Goal: Task Accomplishment & Management: Complete application form

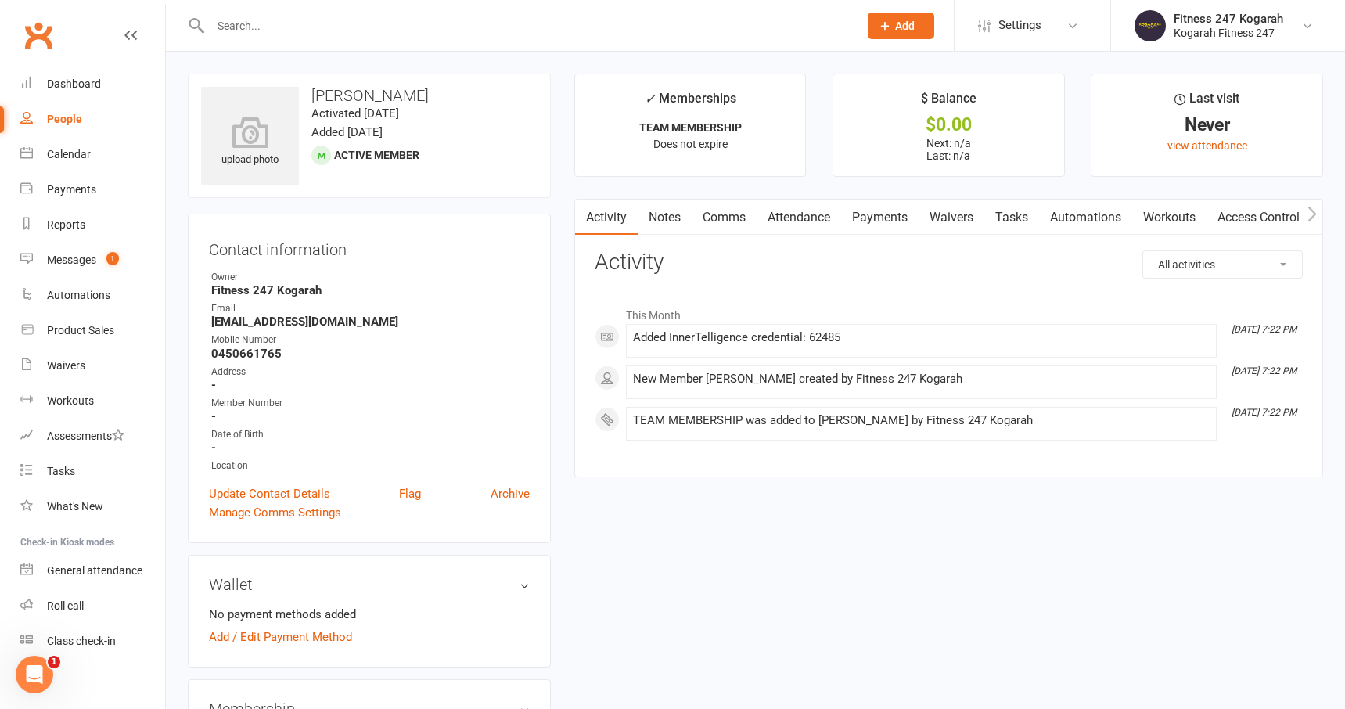
click at [912, 21] on span "Add" at bounding box center [905, 26] width 20 height 13
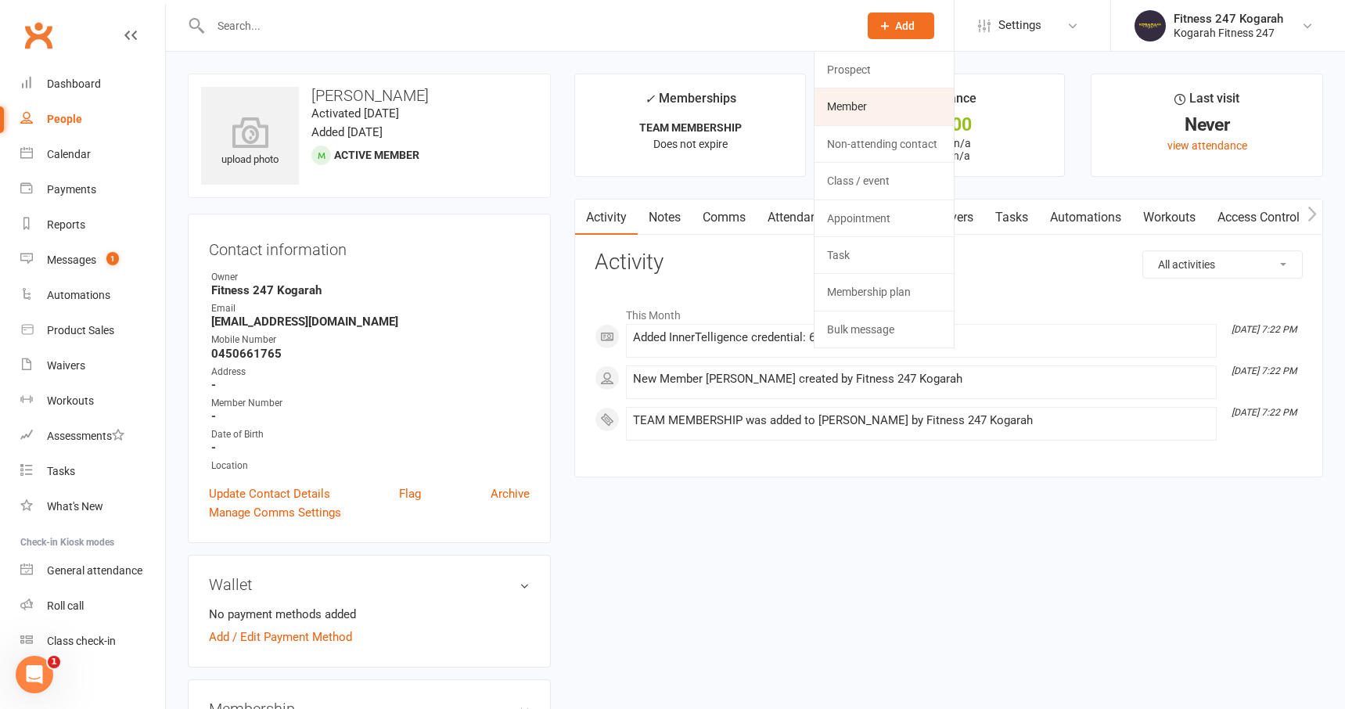
click at [891, 109] on link "Member" at bounding box center [884, 106] width 139 height 36
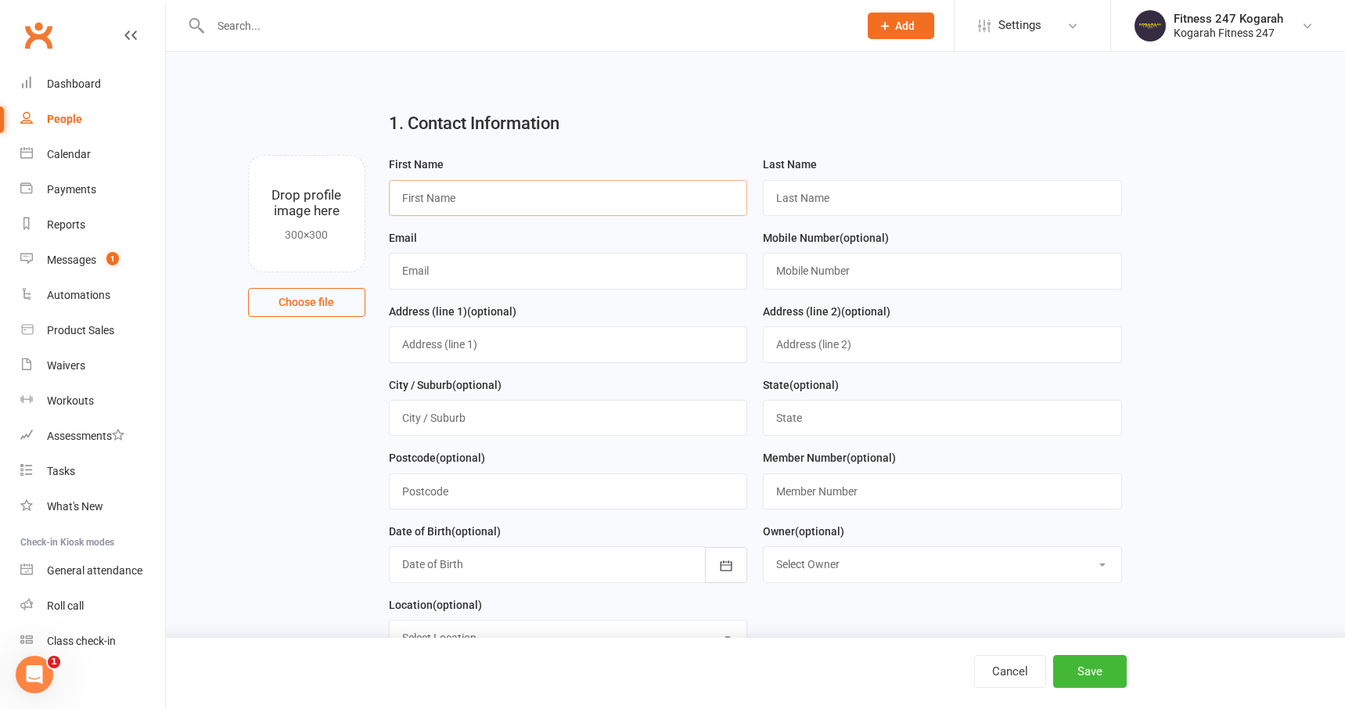
click at [416, 194] on input "text" at bounding box center [568, 198] width 359 height 36
type input "[PERSON_NAME]"
paste input "Boldbaatar"
type input "Boldbaatar"
paste input "[EMAIL_ADDRESS][DOMAIN_NAME]"
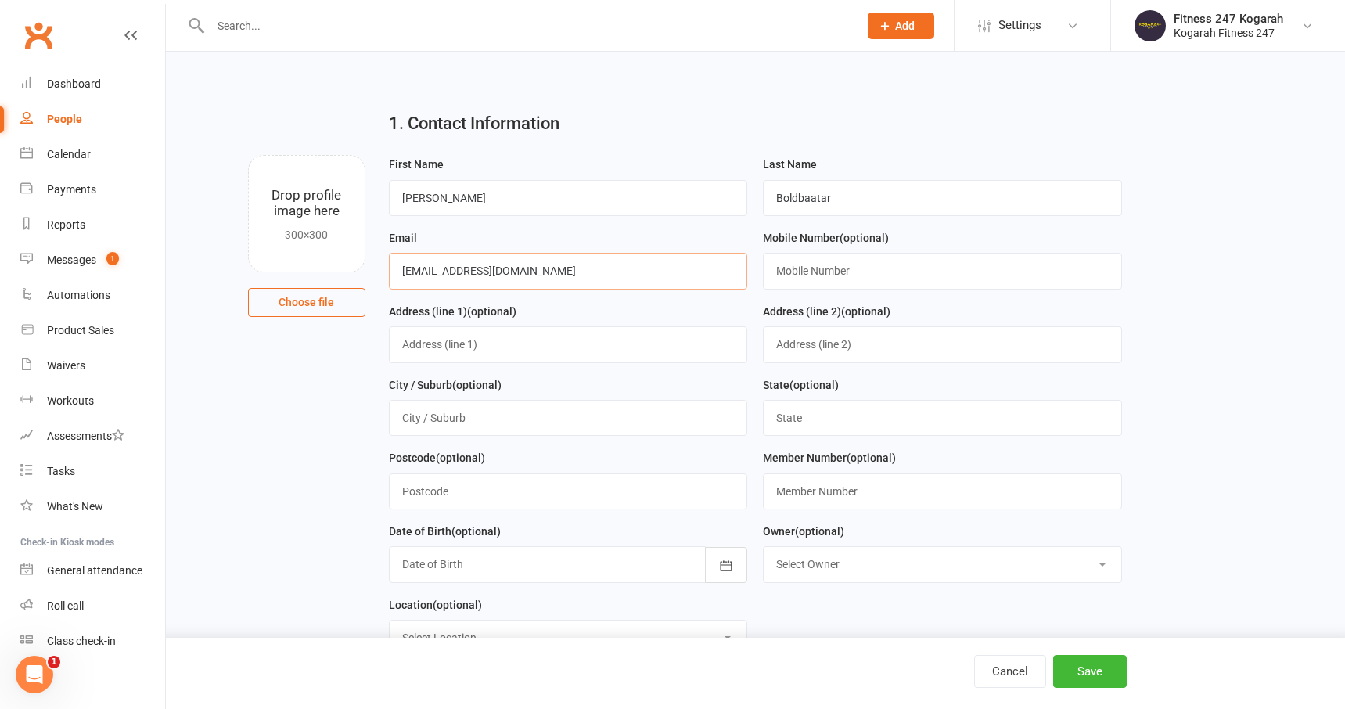
type input "[EMAIL_ADDRESS][DOMAIN_NAME]"
click at [836, 279] on input "text" at bounding box center [942, 271] width 359 height 36
paste input "0423741455"
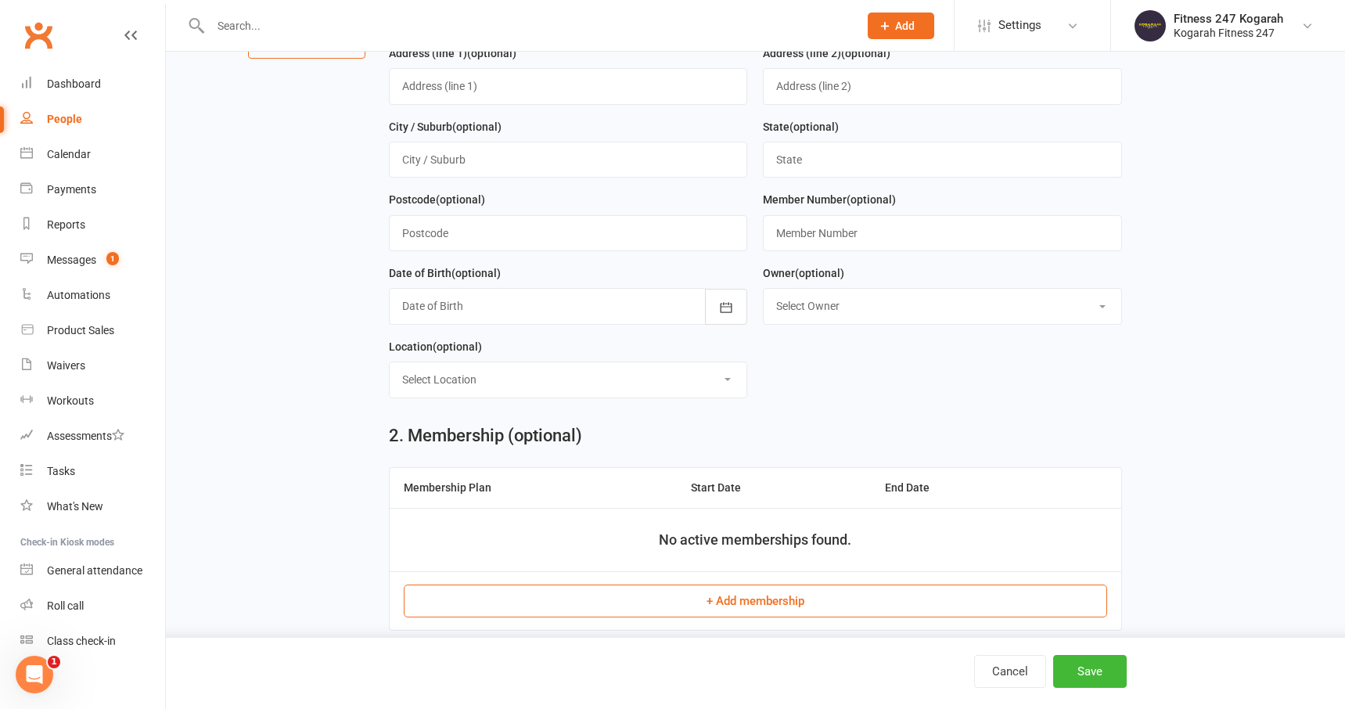
scroll to position [264, 0]
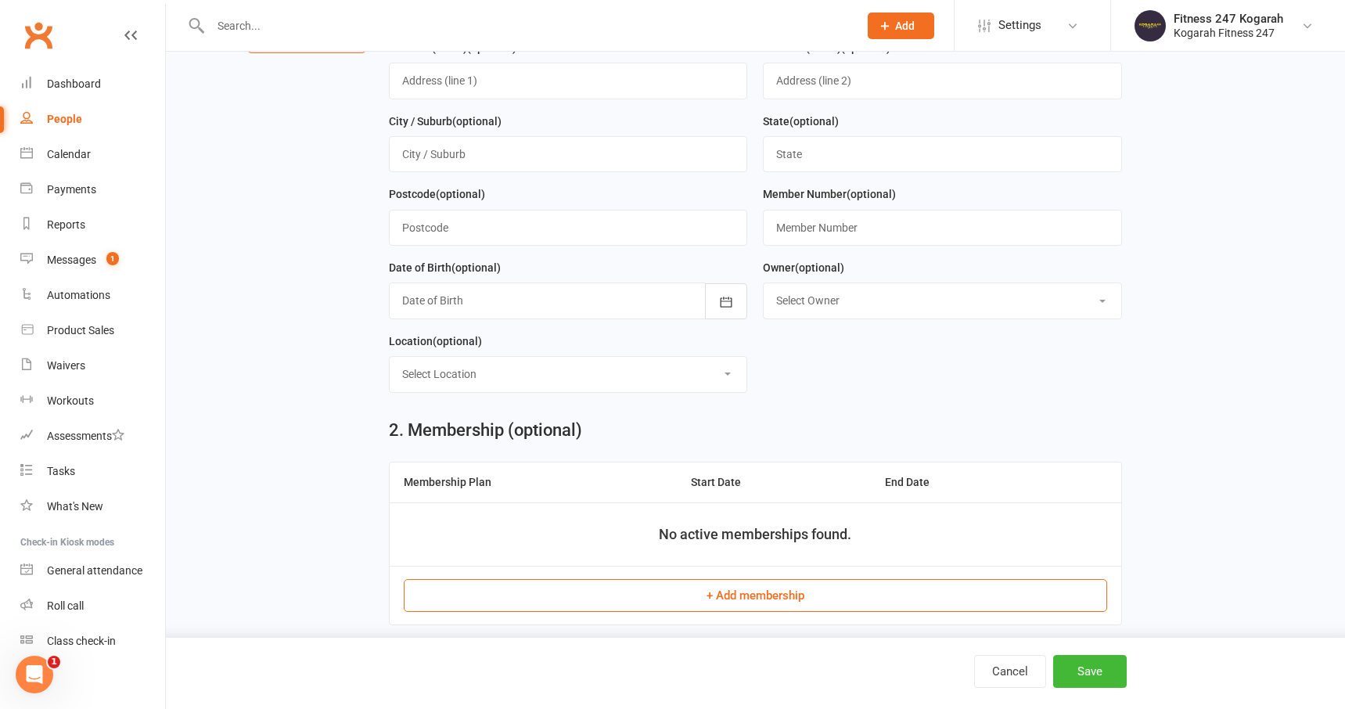
type input "0423741455"
click at [732, 602] on button "+ Add membership" at bounding box center [755, 595] width 703 height 33
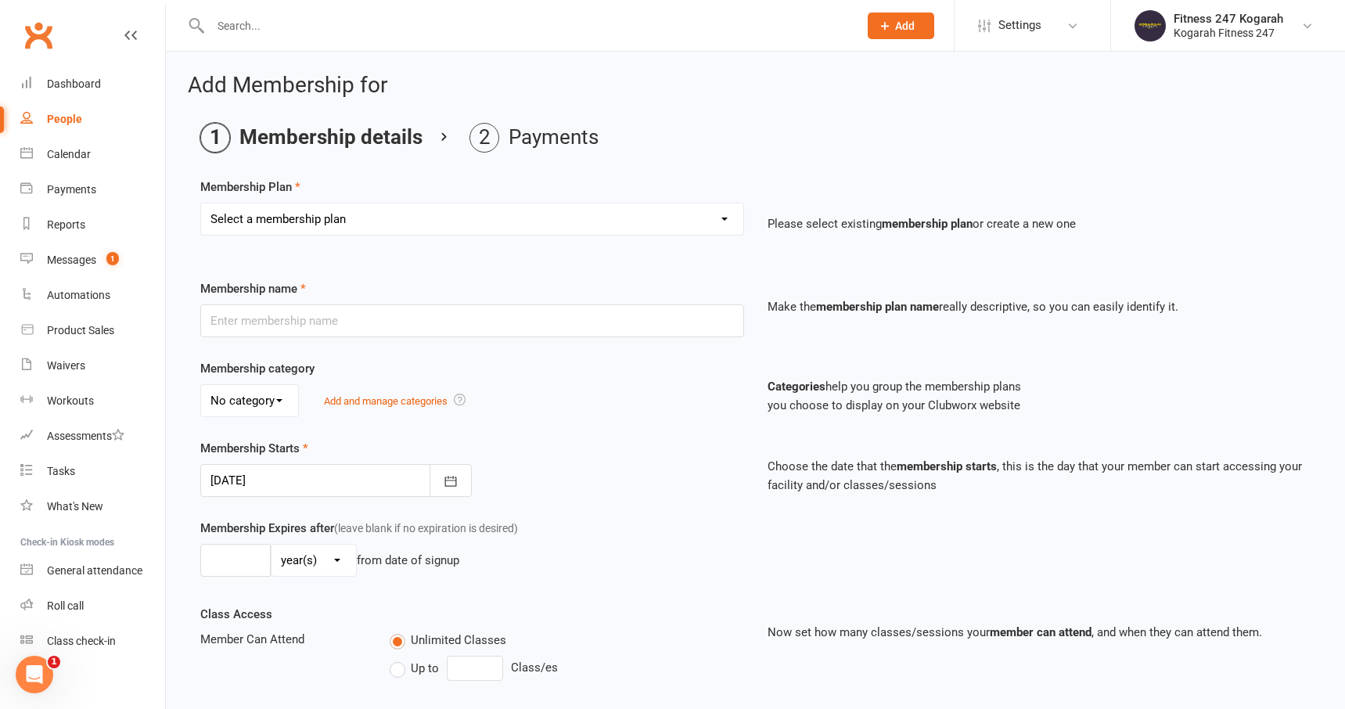
click at [462, 210] on select "Select a membership plan Create new Membership Plan Foundation 19.45 Foundation…" at bounding box center [472, 218] width 542 height 31
select select "18"
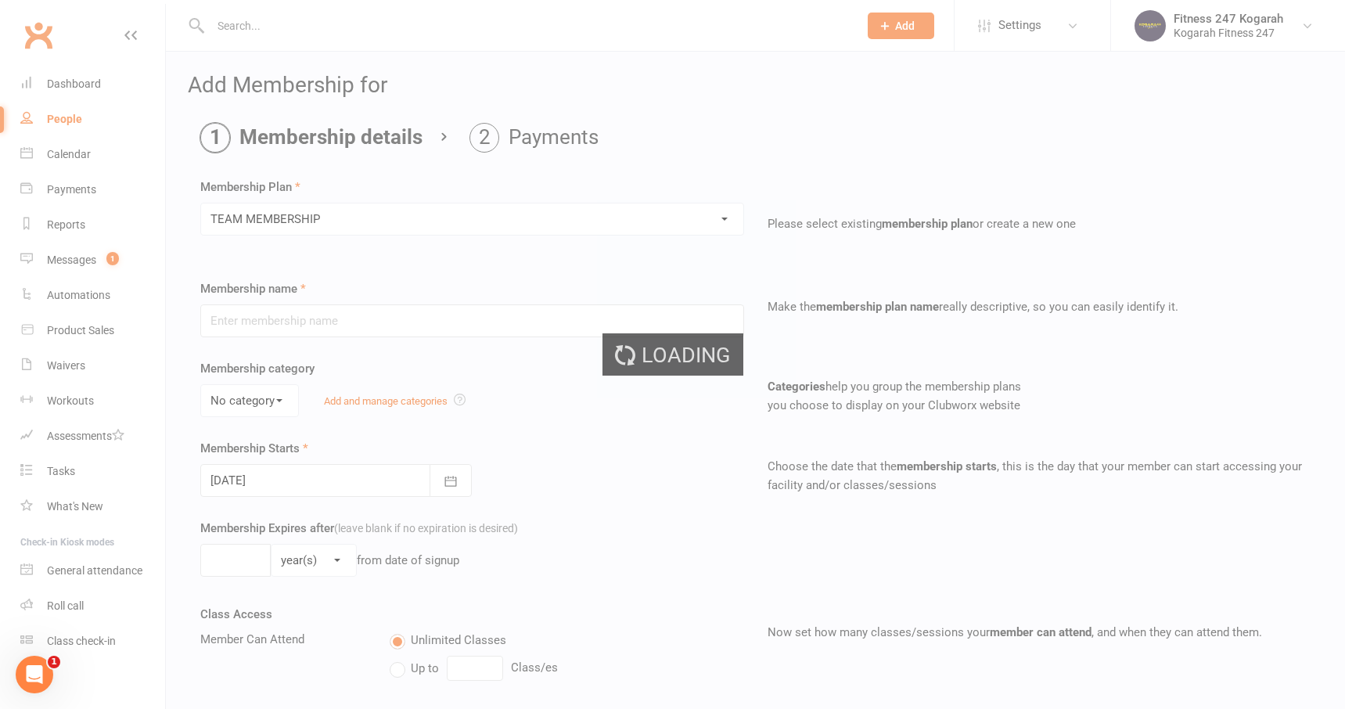
type input "TEAM MEMBERSHIP"
select select "2"
type input "0"
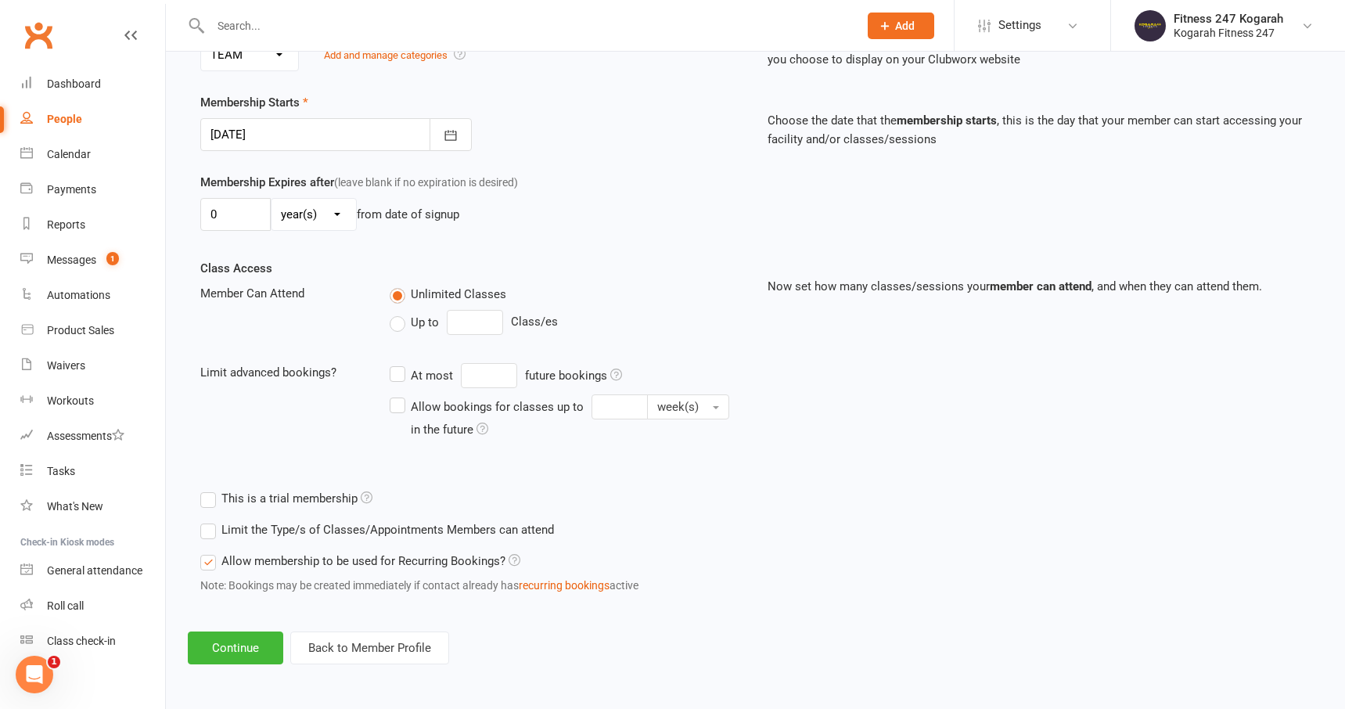
scroll to position [346, 0]
click at [238, 652] on button "Continue" at bounding box center [235, 647] width 95 height 33
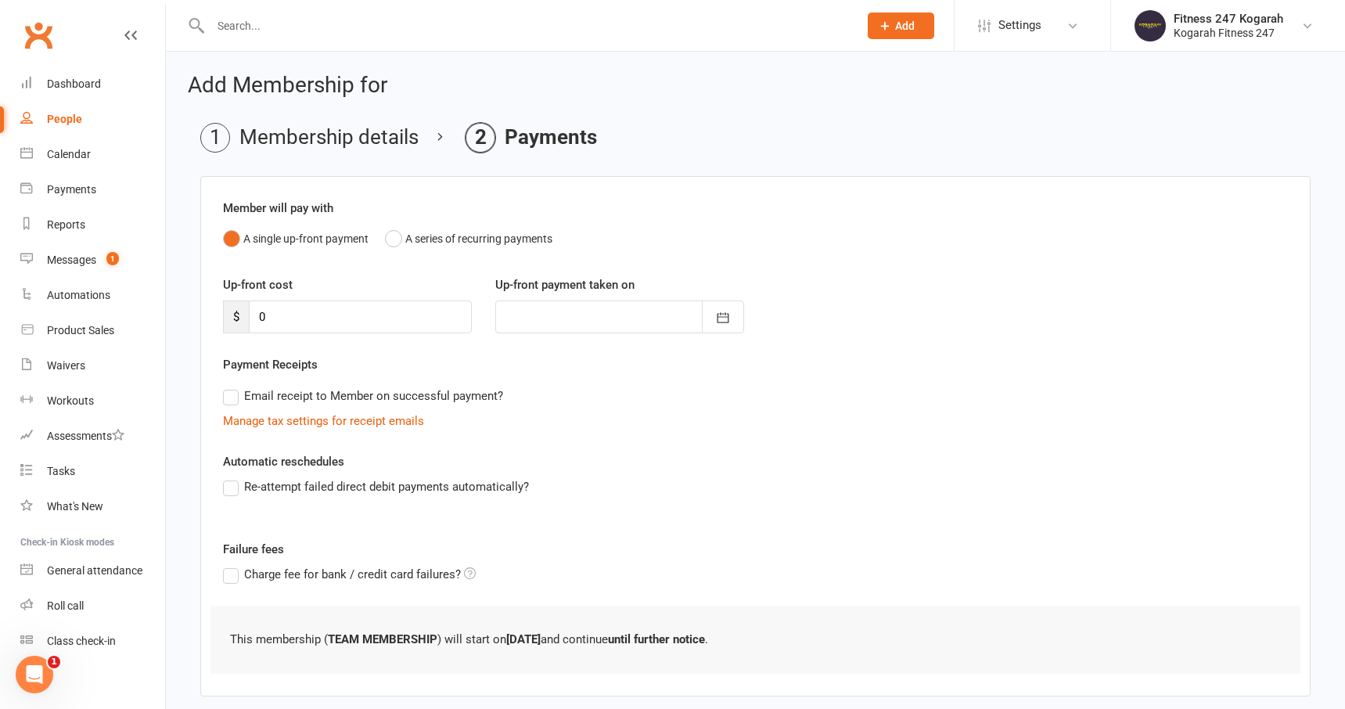
scroll to position [81, 0]
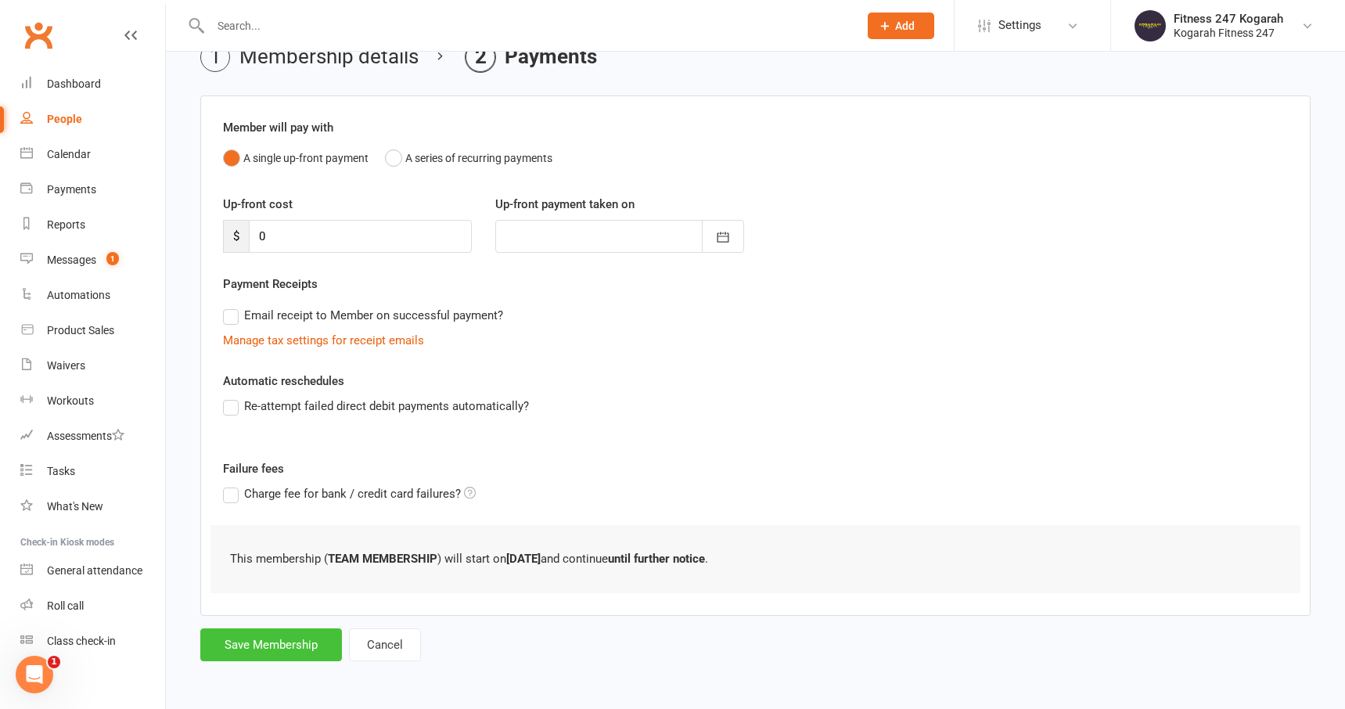
click at [245, 652] on button "Save Membership" at bounding box center [271, 644] width 142 height 33
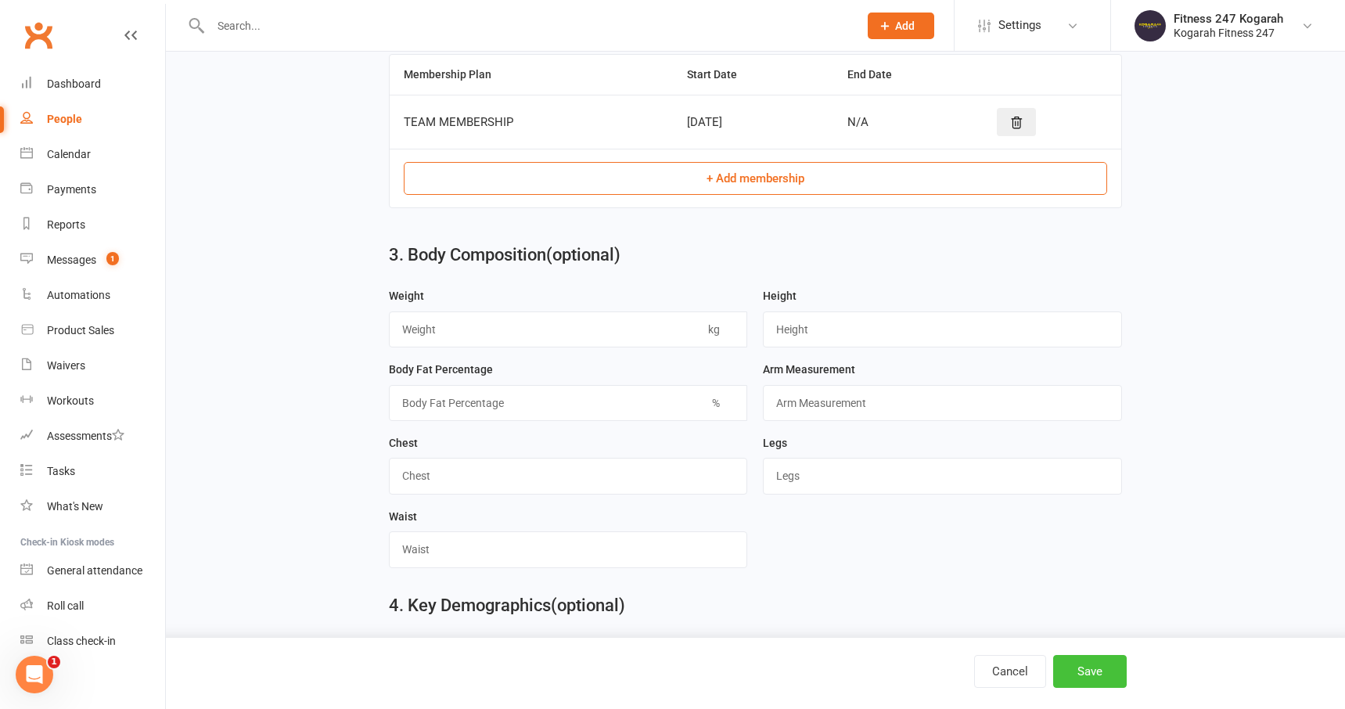
click at [1081, 676] on button "Save" at bounding box center [1090, 671] width 74 height 33
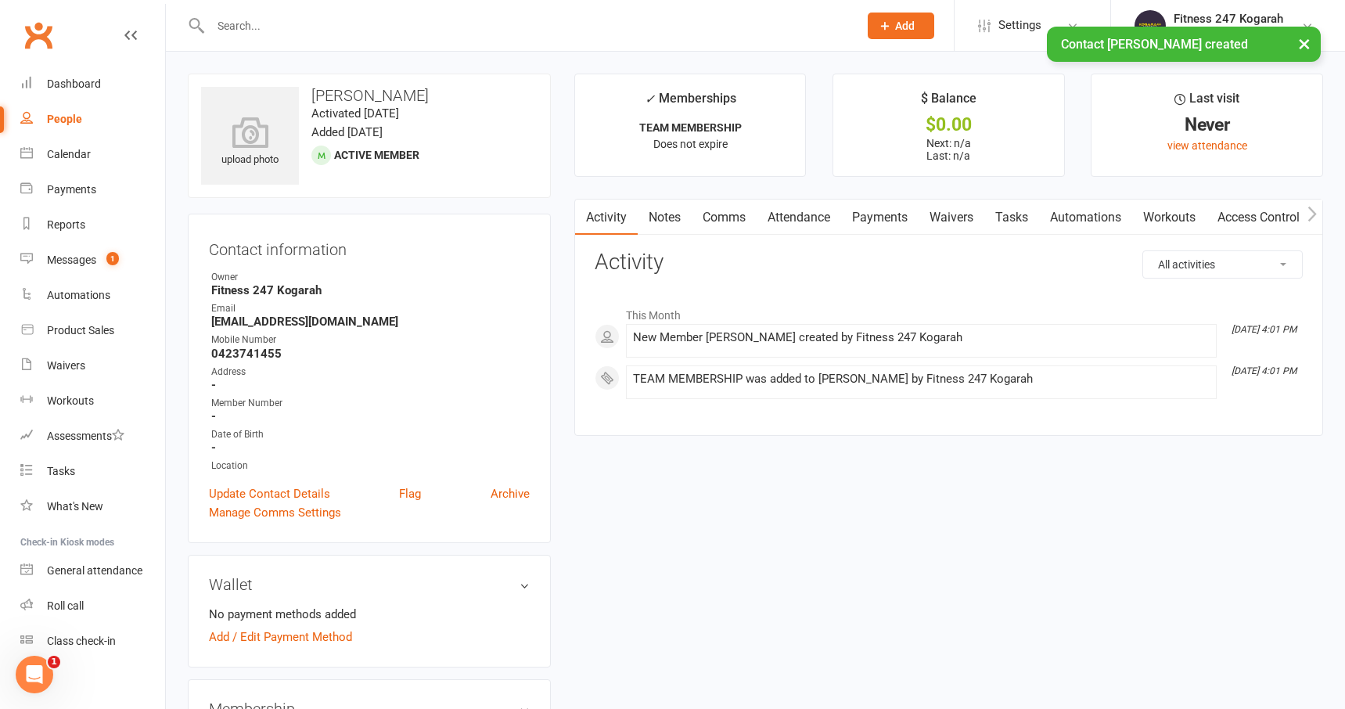
click at [1260, 227] on link "Access Control" at bounding box center [1259, 218] width 104 height 36
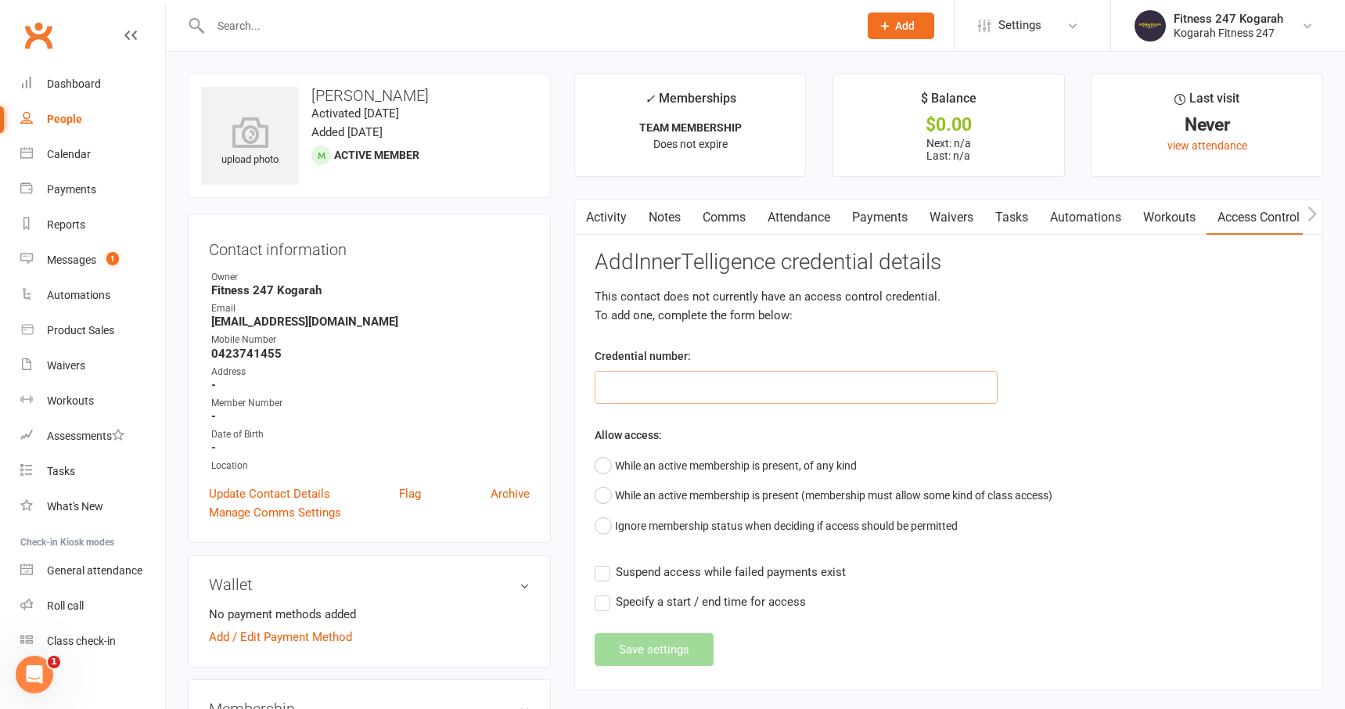
click at [732, 392] on input "text" at bounding box center [797, 387] width 404 height 33
paste input "62562"
type input "62562"
click at [736, 469] on button "While an active membership is present, of any kind" at bounding box center [726, 466] width 262 height 30
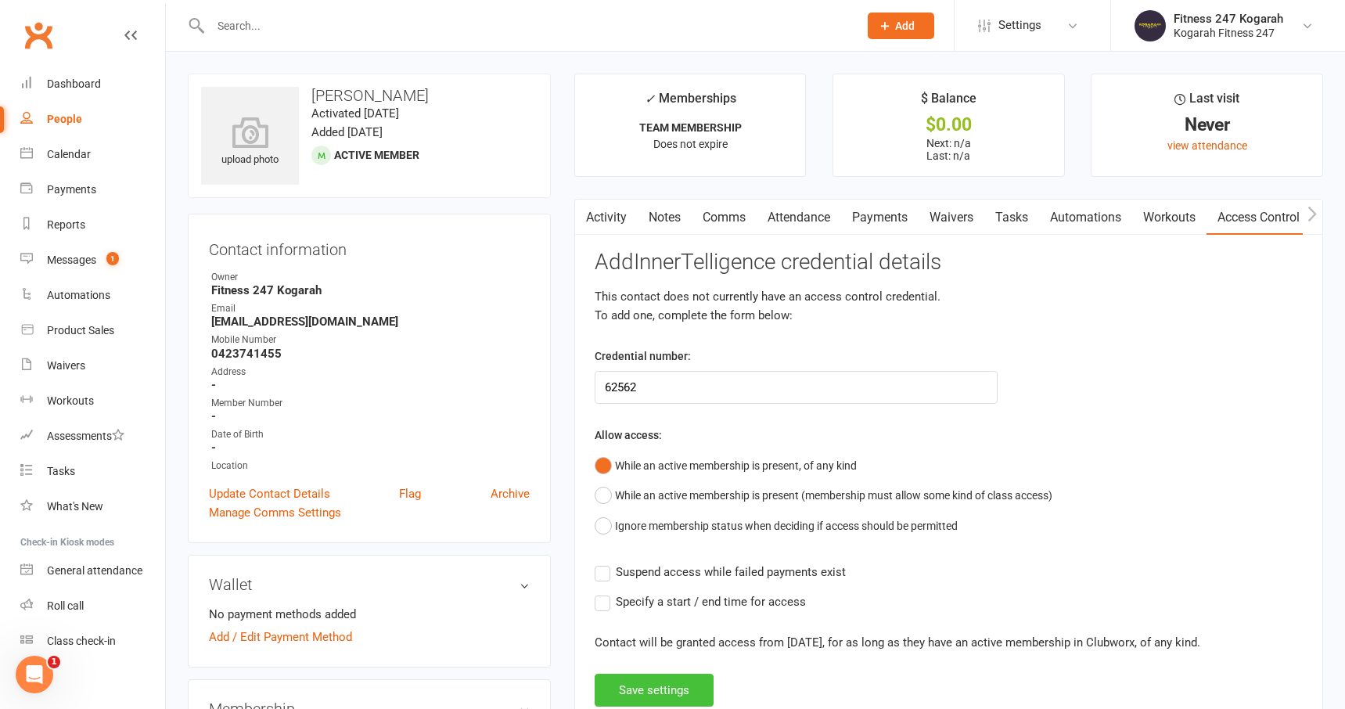
click at [662, 690] on button "Save settings" at bounding box center [654, 690] width 119 height 33
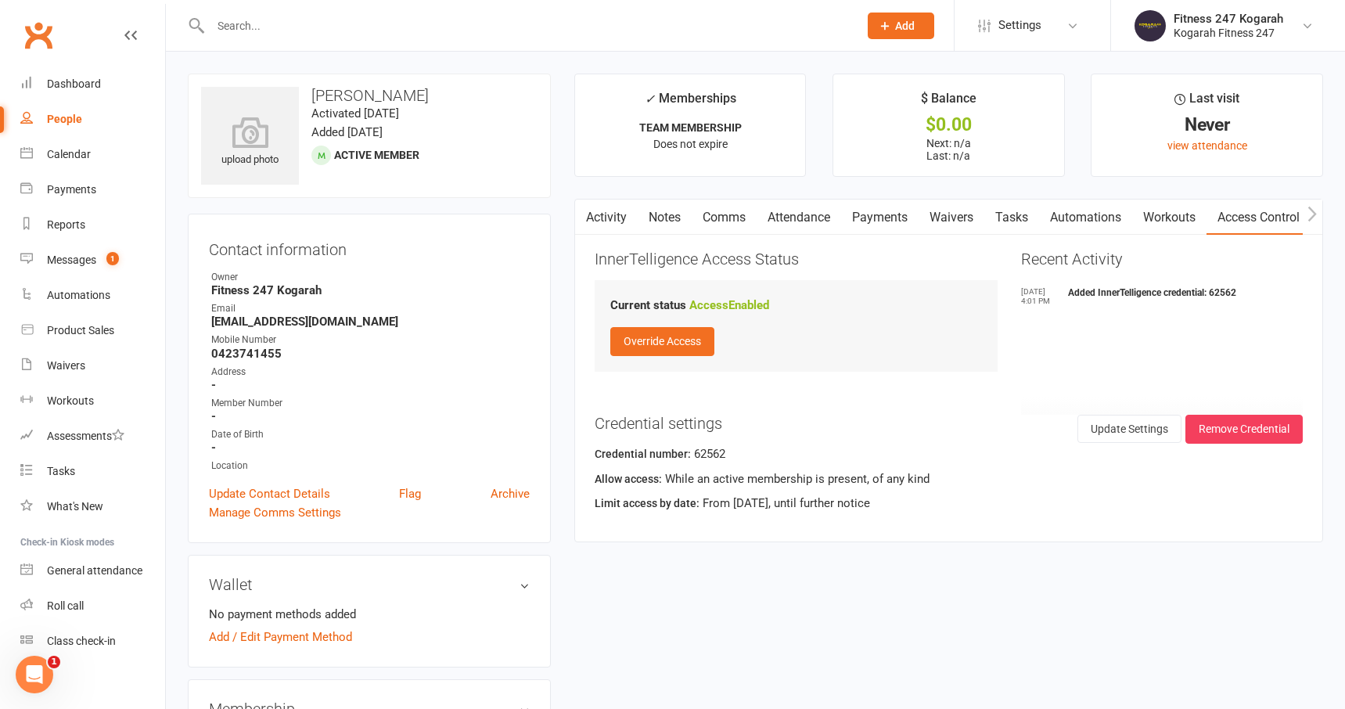
drag, startPoint x: 438, startPoint y: 95, endPoint x: 312, endPoint y: 99, distance: 126.0
click at [312, 99] on h3 "[PERSON_NAME]" at bounding box center [369, 95] width 336 height 17
copy h3 "[PERSON_NAME]"
click at [304, 24] on input "text" at bounding box center [527, 26] width 642 height 22
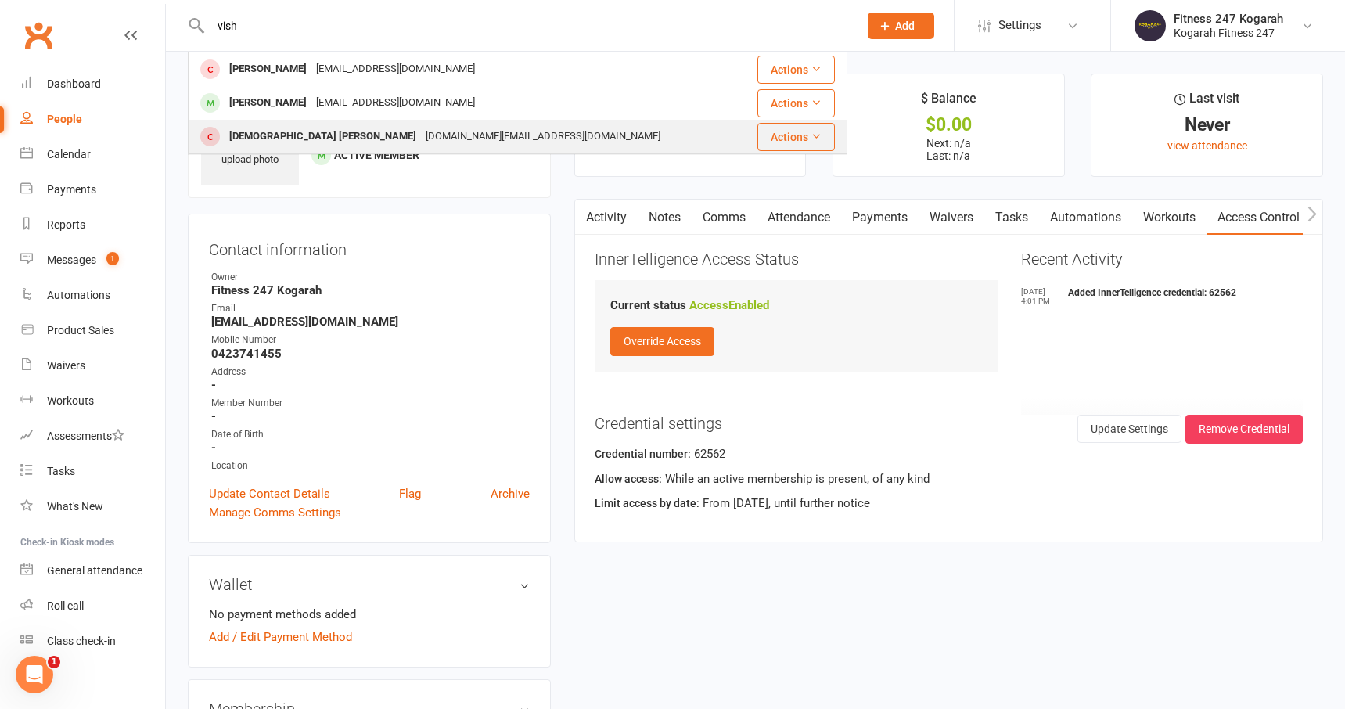
type input "vish"
click at [275, 138] on div "[DEMOGRAPHIC_DATA] [PERSON_NAME]" at bounding box center [323, 136] width 196 height 23
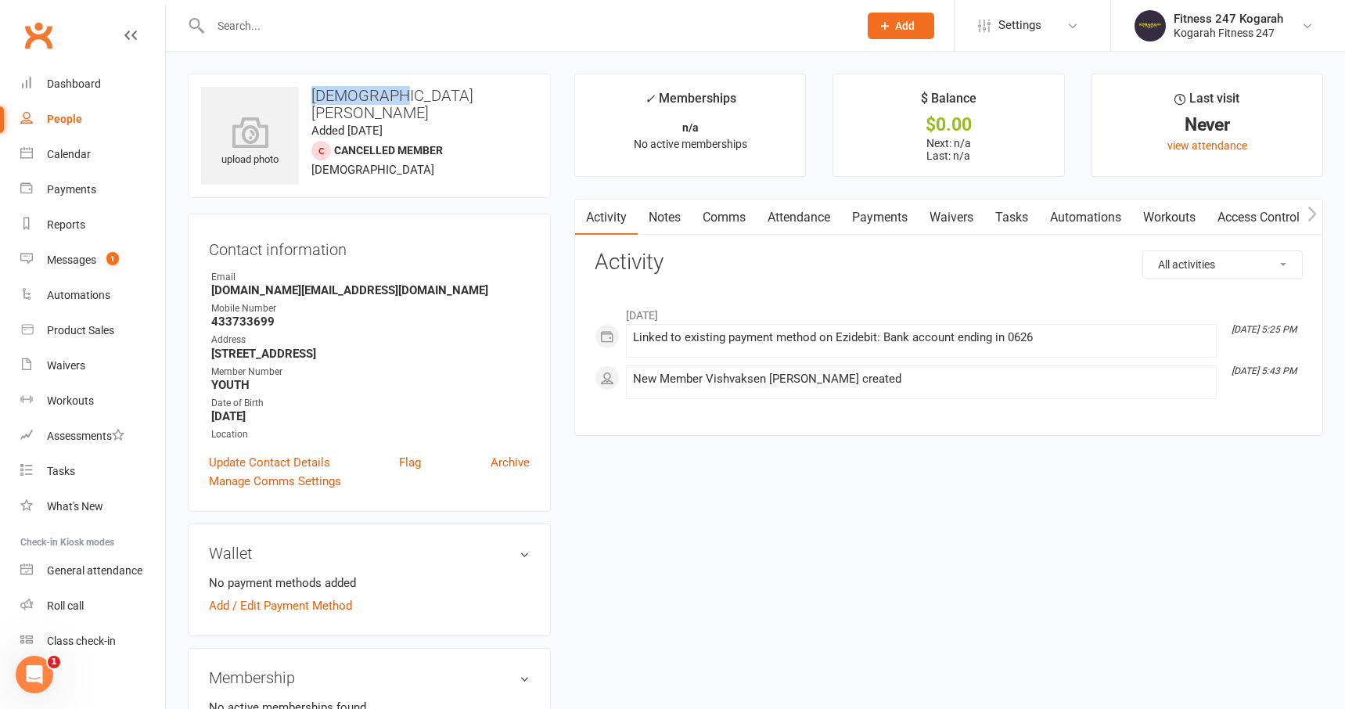
drag, startPoint x: 390, startPoint y: 99, endPoint x: 314, endPoint y: 99, distance: 75.9
click at [314, 99] on h3 "[DEMOGRAPHIC_DATA] [PERSON_NAME]" at bounding box center [369, 104] width 336 height 34
copy h3 "[DEMOGRAPHIC_DATA]"
drag, startPoint x: 495, startPoint y: 88, endPoint x: 398, endPoint y: 99, distance: 97.6
click at [398, 99] on h3 "[DEMOGRAPHIC_DATA] [PERSON_NAME]" at bounding box center [369, 104] width 336 height 34
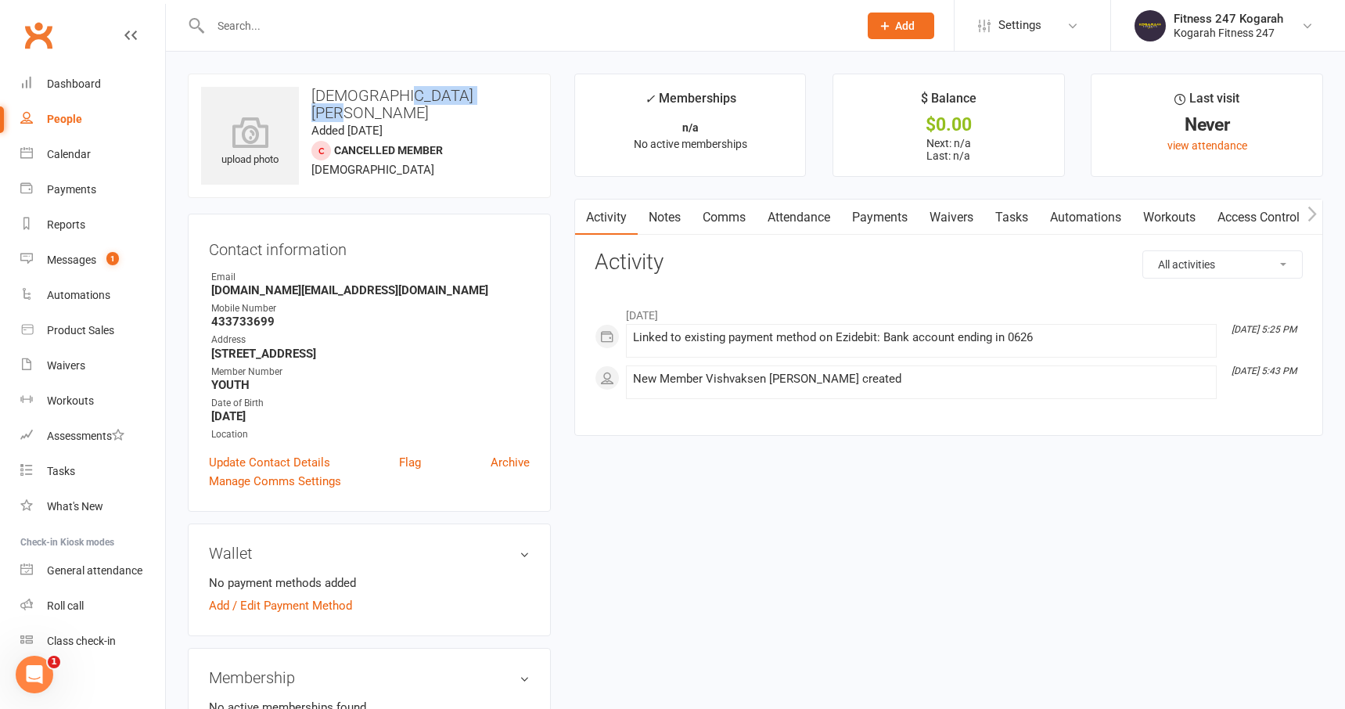
copy h3 "[PERSON_NAME]"
drag, startPoint x: 354, startPoint y: 290, endPoint x: 213, endPoint y: 294, distance: 140.9
click at [213, 294] on strong "[DOMAIN_NAME][EMAIL_ADDRESS][DOMAIN_NAME]" at bounding box center [370, 290] width 318 height 14
copy strong "[DOMAIN_NAME][EMAIL_ADDRESS][DOMAIN_NAME]"
drag, startPoint x: 285, startPoint y: 323, endPoint x: 213, endPoint y: 326, distance: 72.1
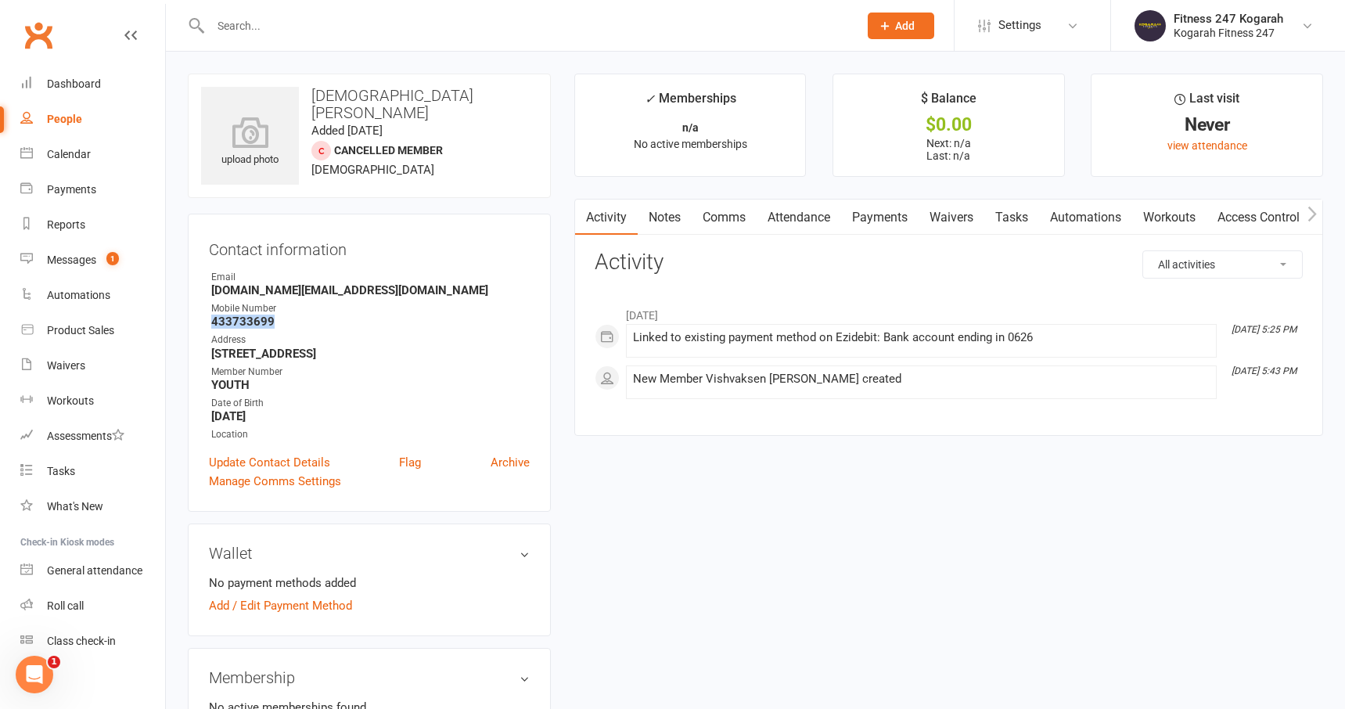
click at [213, 326] on strong "433733699" at bounding box center [370, 322] width 318 height 14
copy strong "433733699"
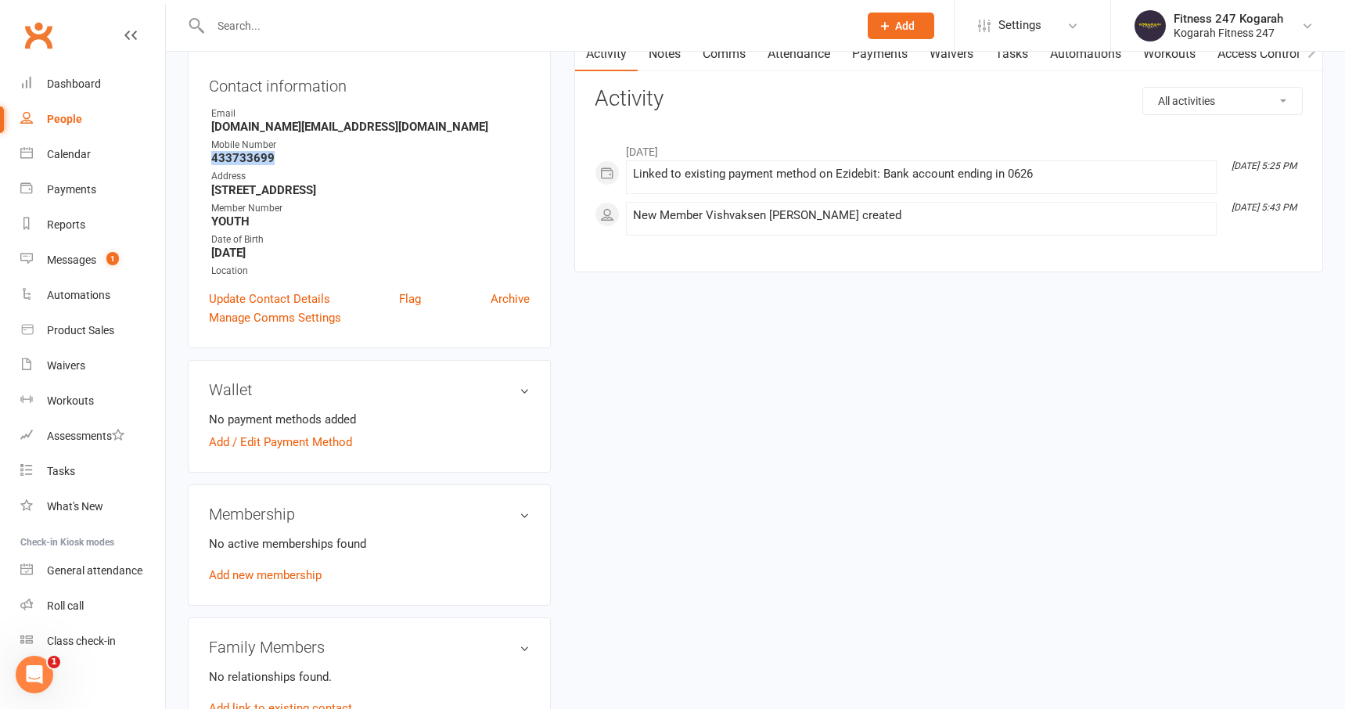
scroll to position [201, 0]
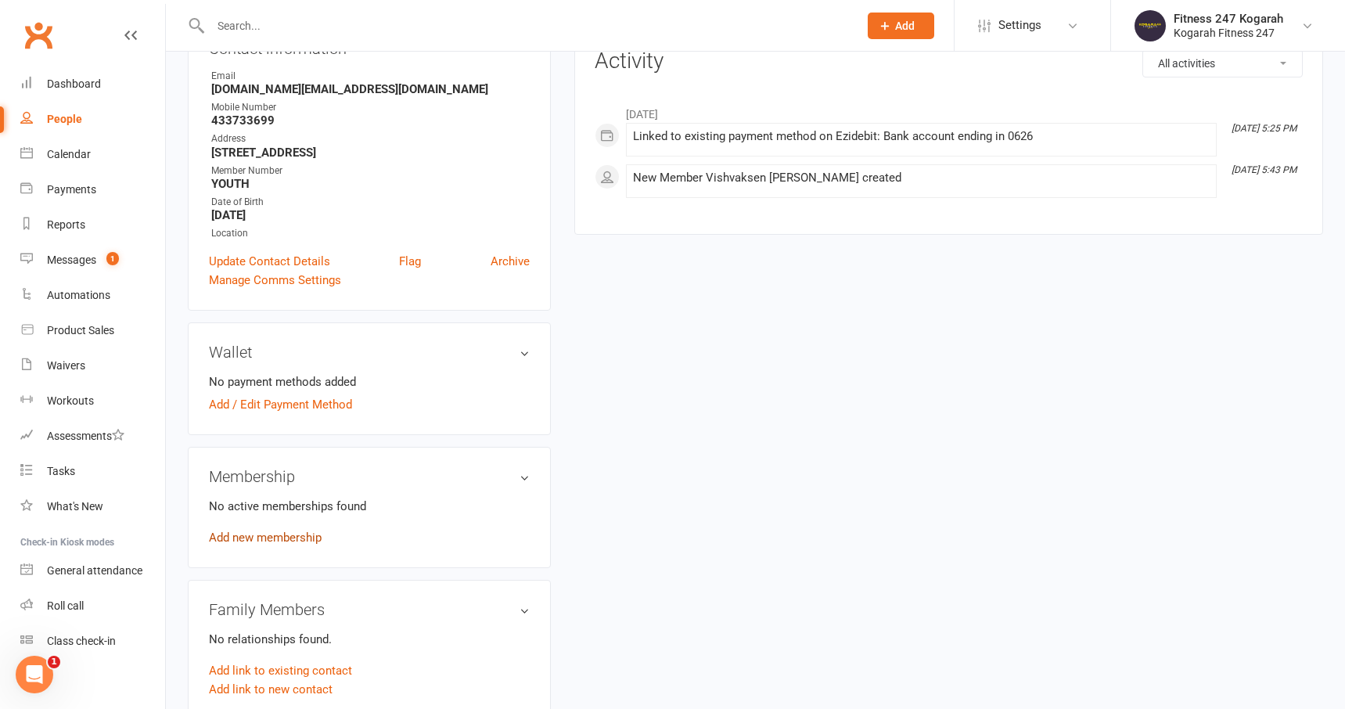
click at [276, 538] on link "Add new membership" at bounding box center [265, 538] width 113 height 14
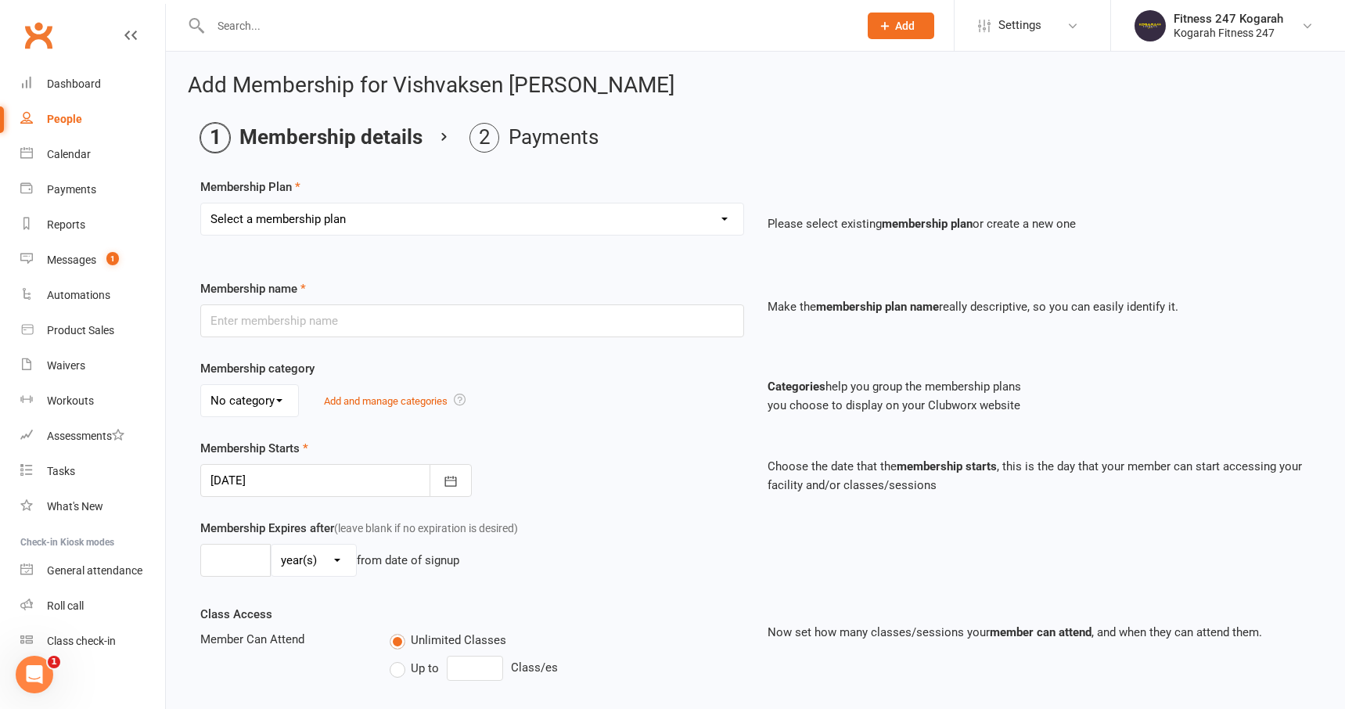
click at [357, 225] on select "Select a membership plan Create new Membership Plan Foundation 19.45 Foundation…" at bounding box center [472, 218] width 542 height 31
select select "18"
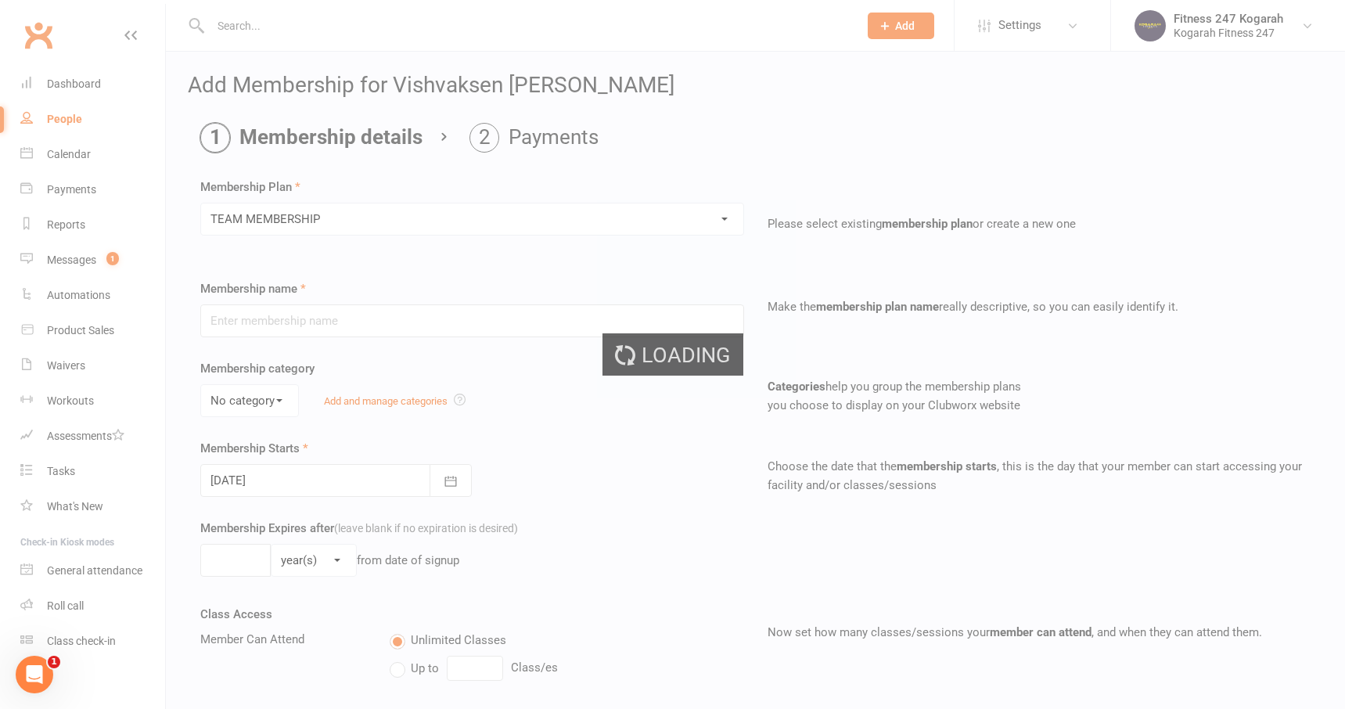
type input "TEAM MEMBERSHIP"
select select "2"
type input "0"
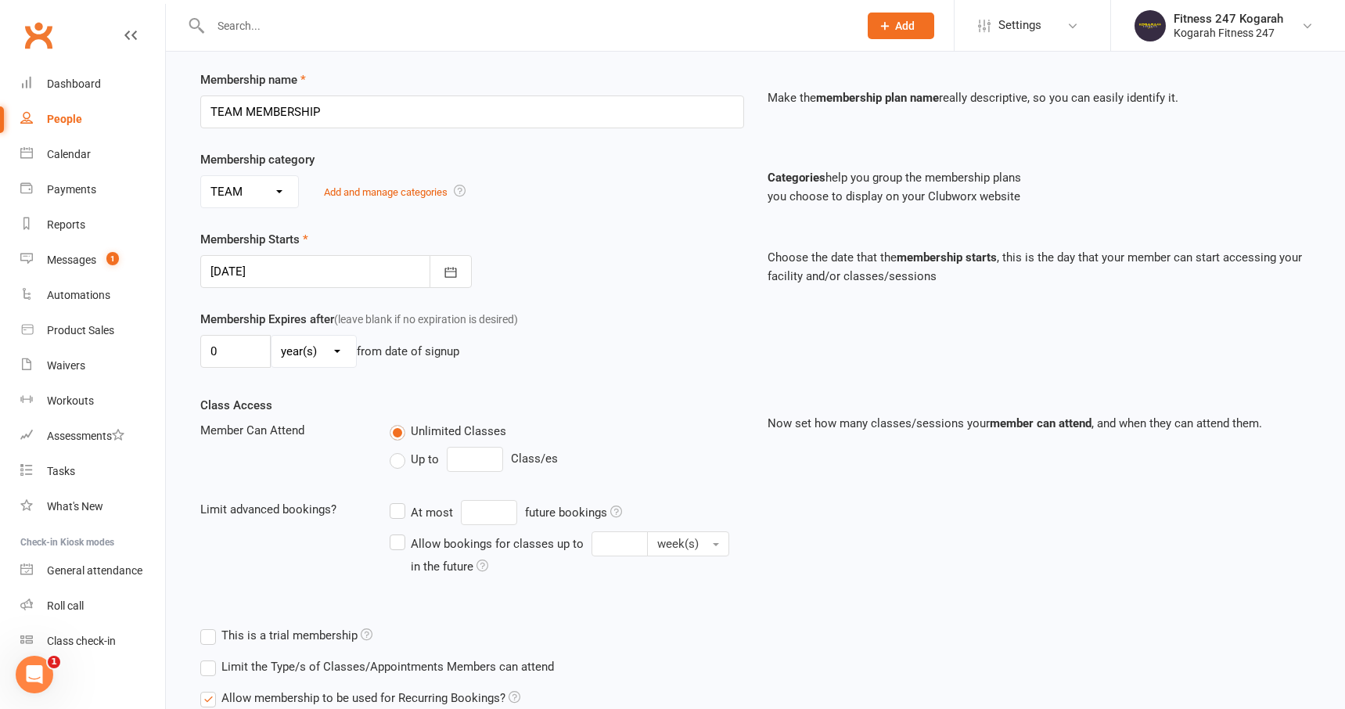
scroll to position [346, 0]
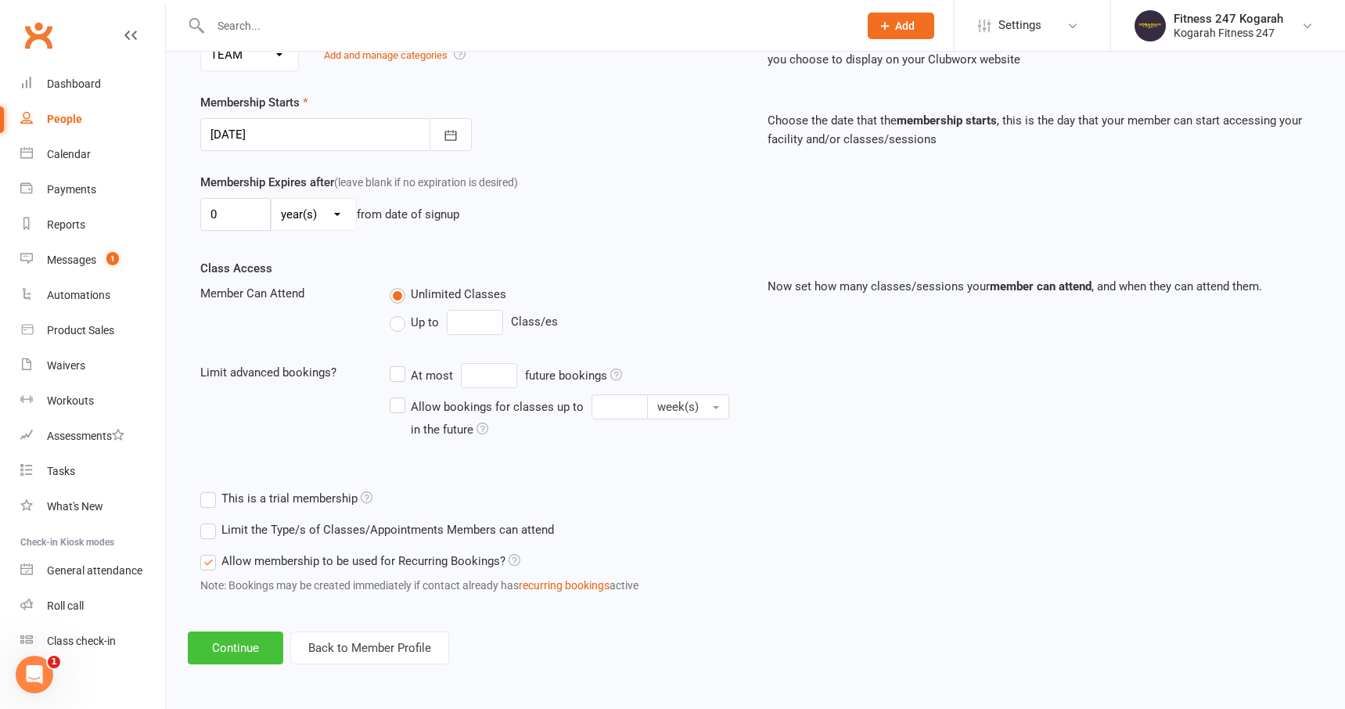
click at [223, 657] on button "Continue" at bounding box center [235, 647] width 95 height 33
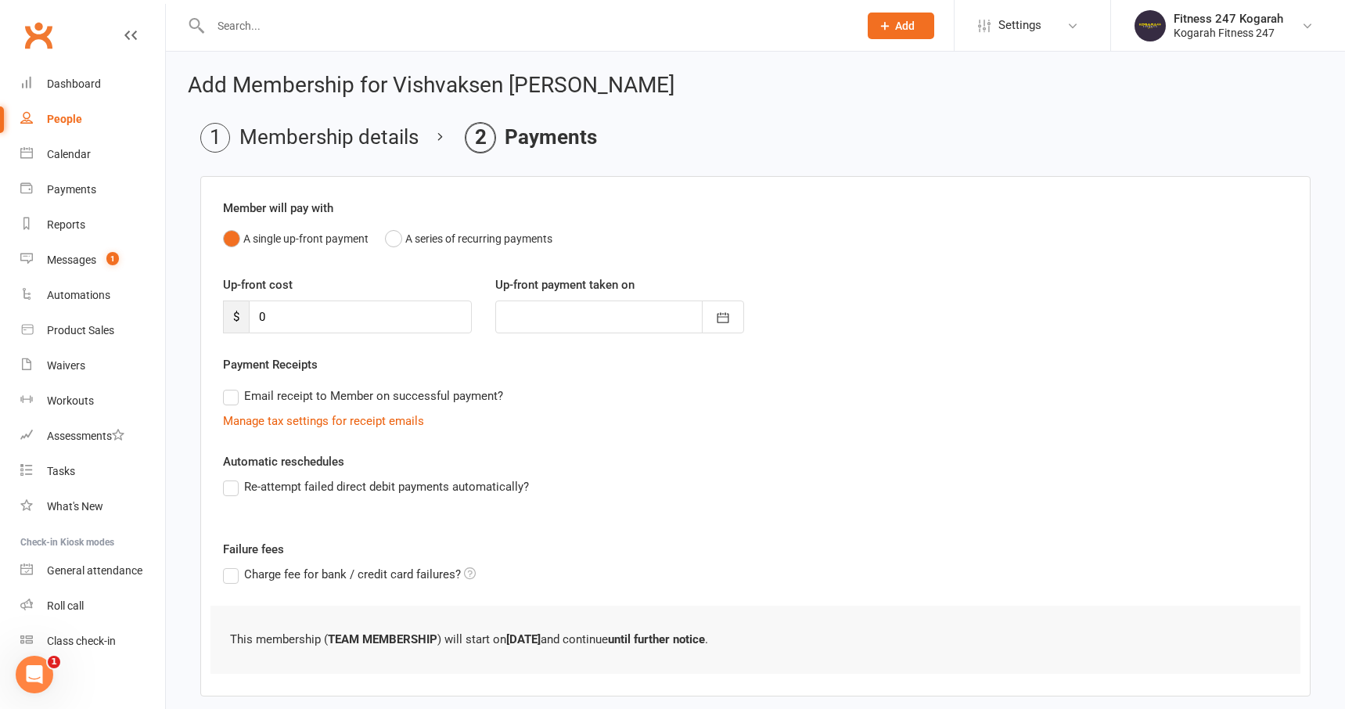
scroll to position [81, 0]
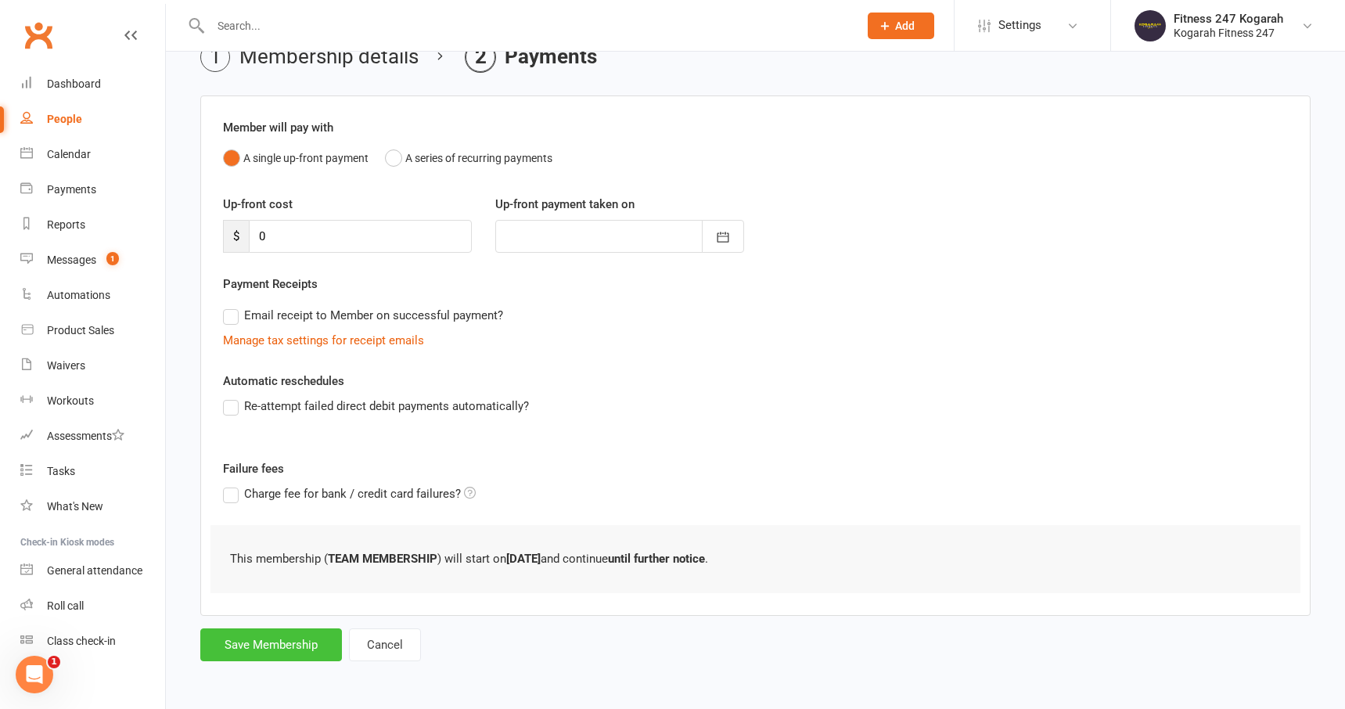
click at [288, 648] on button "Save Membership" at bounding box center [271, 644] width 142 height 33
